Goal: Task Accomplishment & Management: Manage account settings

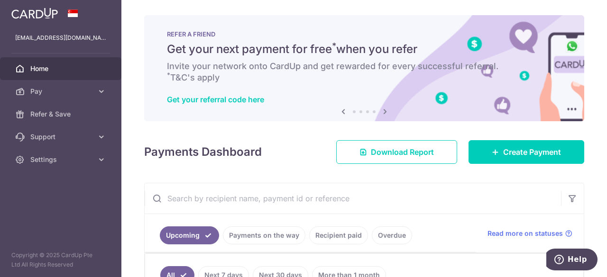
scroll to position [157, 0]
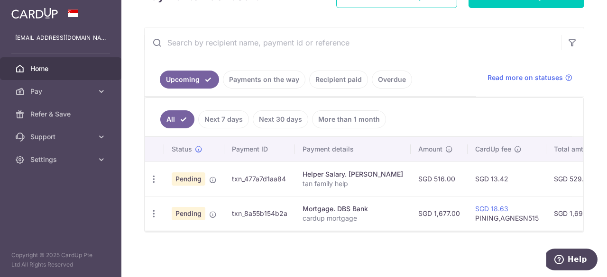
click at [56, 73] on link "Home" at bounding box center [60, 68] width 121 height 23
